Goal: Information Seeking & Learning: Learn about a topic

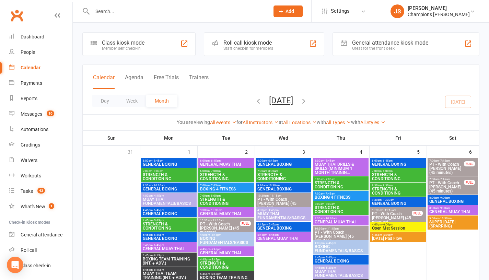
scroll to position [269, 0]
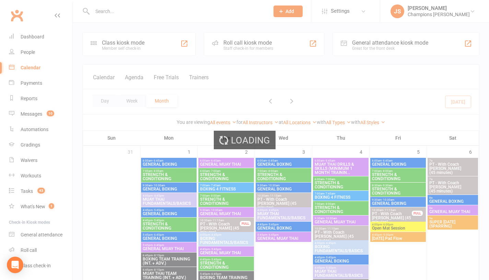
click at [377, 120] on div "Loading" at bounding box center [244, 140] width 489 height 280
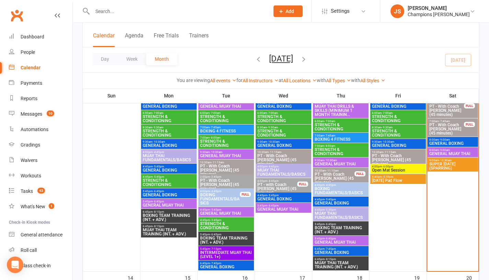
scroll to position [238, 0]
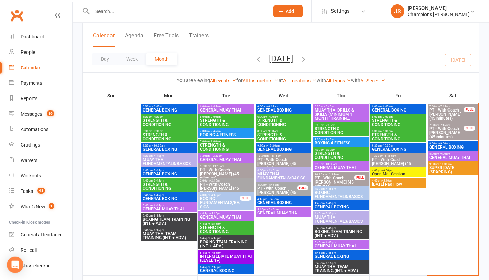
click at [445, 152] on span "- 9:00am" at bounding box center [443, 153] width 11 height 3
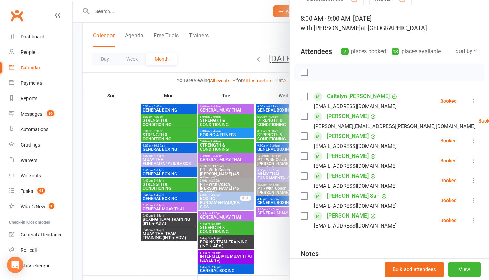
scroll to position [36, 0]
click at [277, 238] on div at bounding box center [281, 140] width 416 height 280
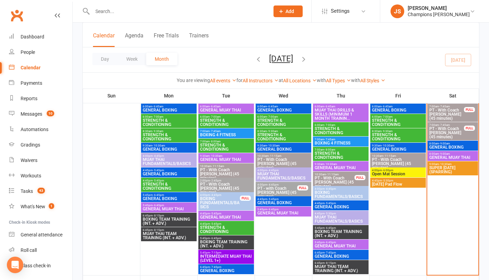
click at [438, 146] on span "GENERAL BOXING" at bounding box center [453, 147] width 48 height 4
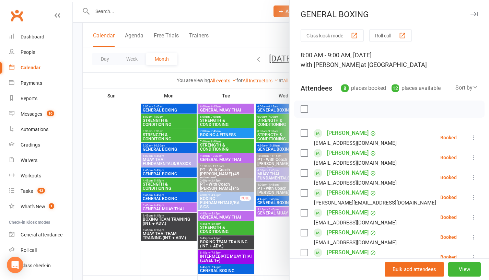
click at [274, 249] on div at bounding box center [281, 140] width 416 height 280
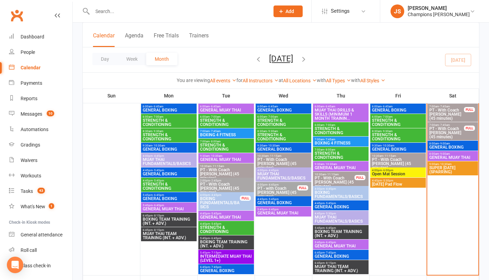
click at [445, 167] on span "SUPER [DATE] (SPARRING)" at bounding box center [453, 170] width 48 height 8
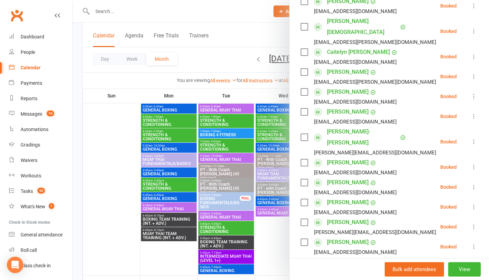
scroll to position [152, 0]
click at [280, 238] on div at bounding box center [281, 140] width 416 height 280
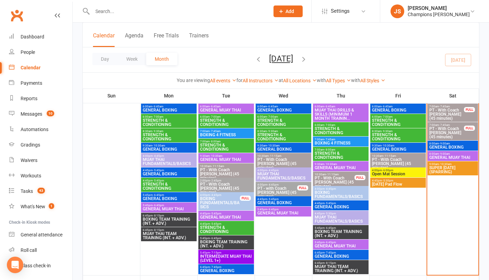
click at [454, 158] on span "GENERAL MUAY THAI" at bounding box center [453, 157] width 48 height 4
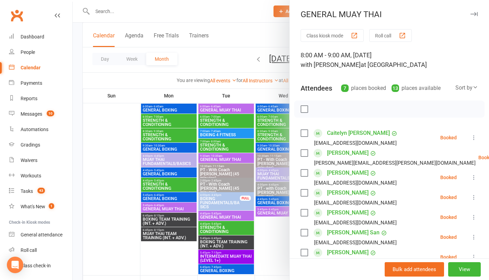
click at [276, 234] on div at bounding box center [281, 140] width 416 height 280
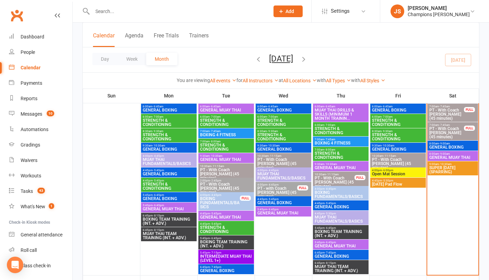
click at [444, 147] on span "GENERAL BOXING" at bounding box center [453, 147] width 48 height 4
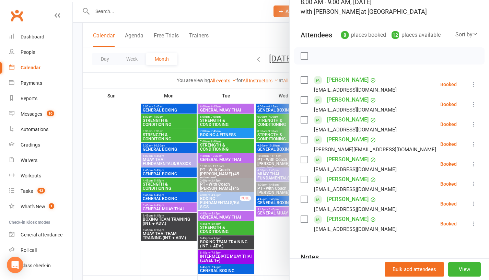
scroll to position [59, 0]
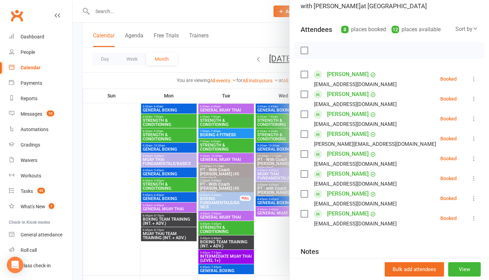
click at [280, 231] on div at bounding box center [281, 140] width 416 height 280
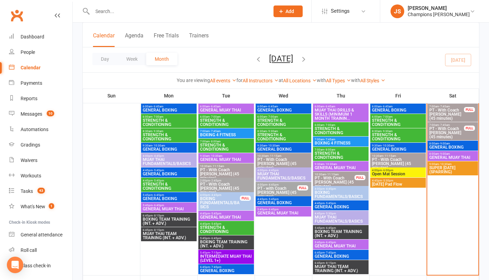
click at [434, 155] on span "GENERAL MUAY THAI" at bounding box center [453, 157] width 48 height 4
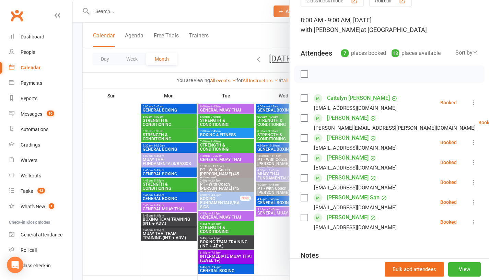
scroll to position [39, 0]
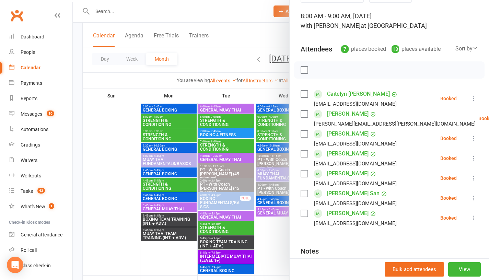
click at [266, 243] on div at bounding box center [281, 140] width 416 height 280
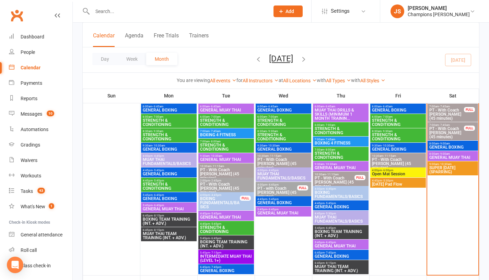
click at [441, 170] on span "SUPER [DATE] (SPARRING)" at bounding box center [453, 170] width 48 height 8
